Goal: Book appointment/travel/reservation

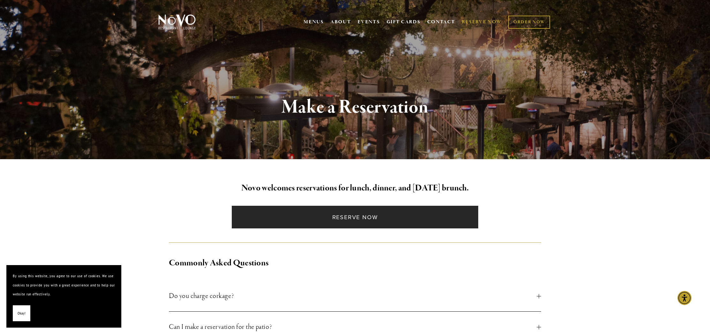
click at [348, 221] on link "Reserve Now" at bounding box center [355, 217] width 246 height 23
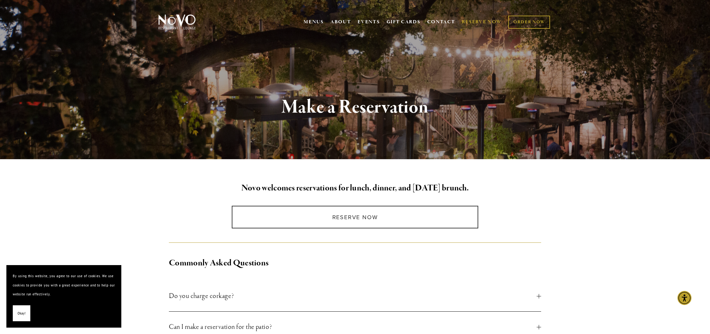
click at [164, 21] on img at bounding box center [177, 22] width 40 height 16
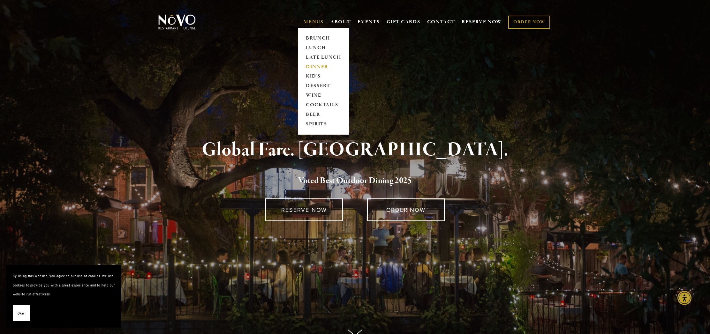
click at [312, 67] on link "DINNER" at bounding box center [324, 67] width 40 height 10
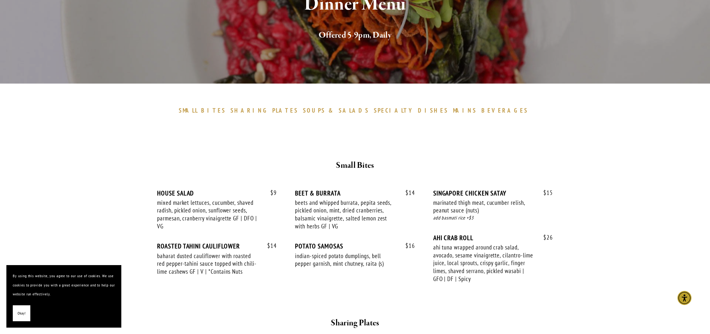
scroll to position [113, 0]
